Goal: Transaction & Acquisition: Book appointment/travel/reservation

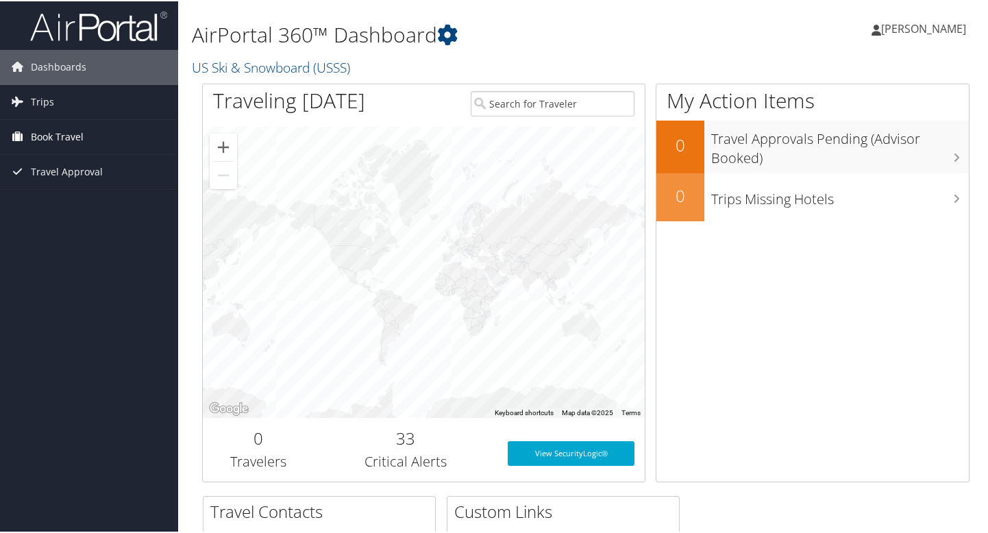
click at [49, 133] on span "Book Travel" at bounding box center [57, 136] width 53 height 34
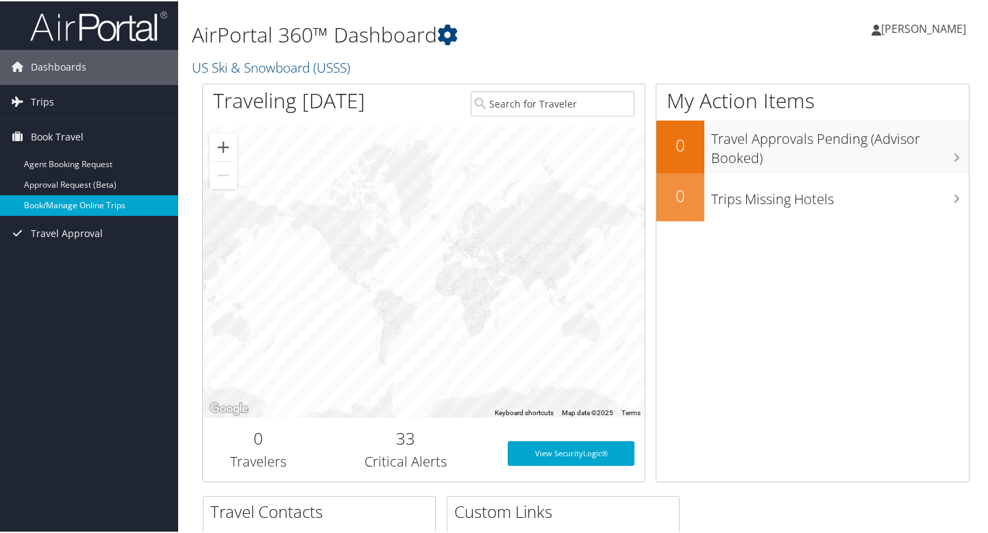
click at [45, 207] on link "Book/Manage Online Trips" at bounding box center [89, 204] width 178 height 21
